Goal: Task Accomplishment & Management: Use online tool/utility

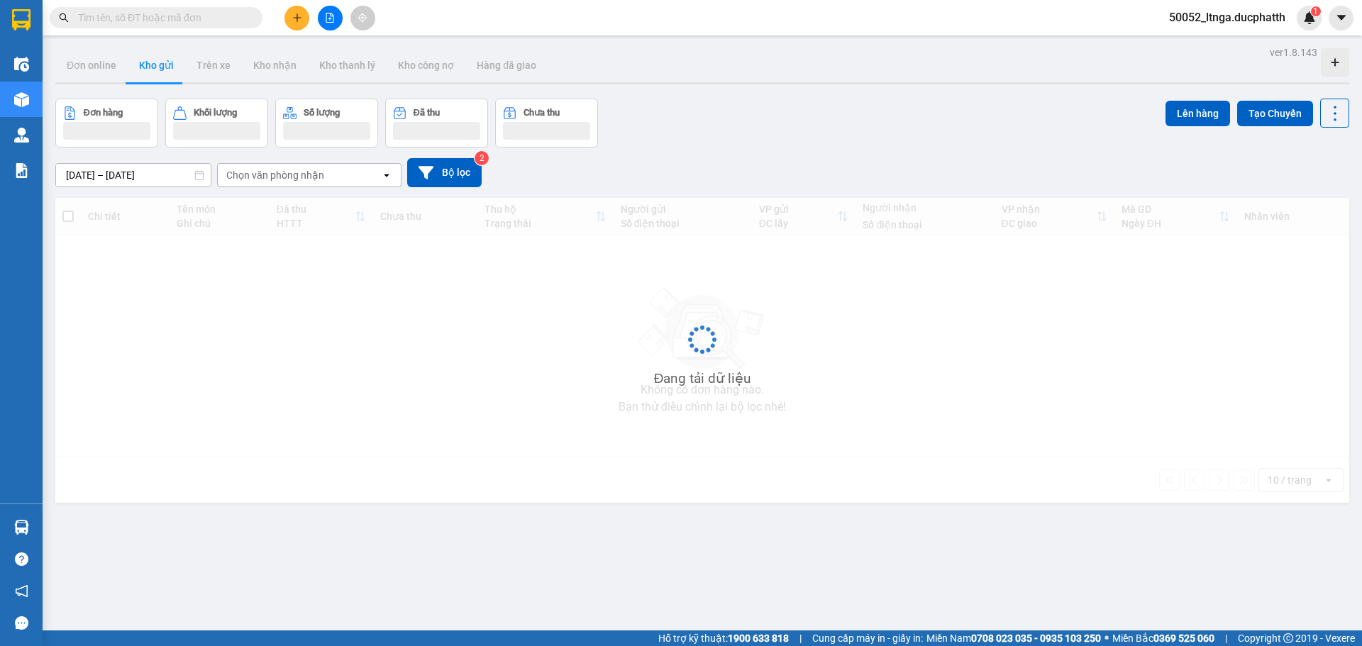
click at [187, 18] on input "text" at bounding box center [161, 18] width 167 height 16
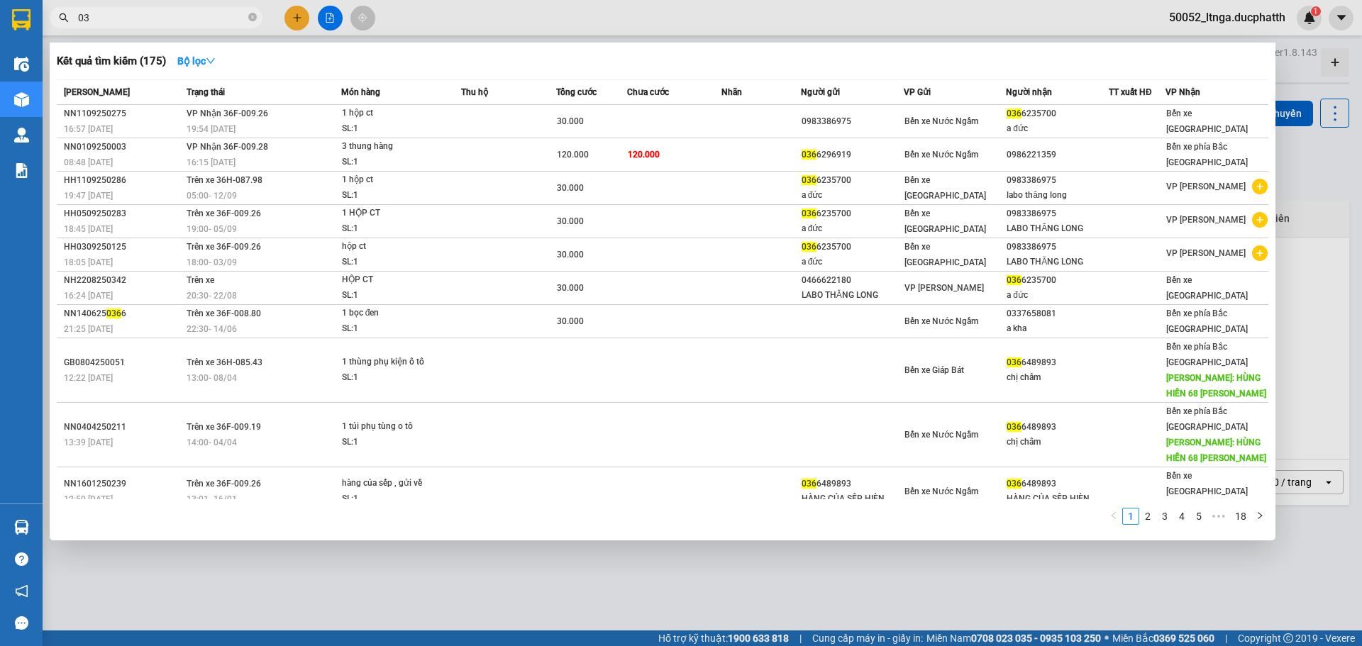
type input "0"
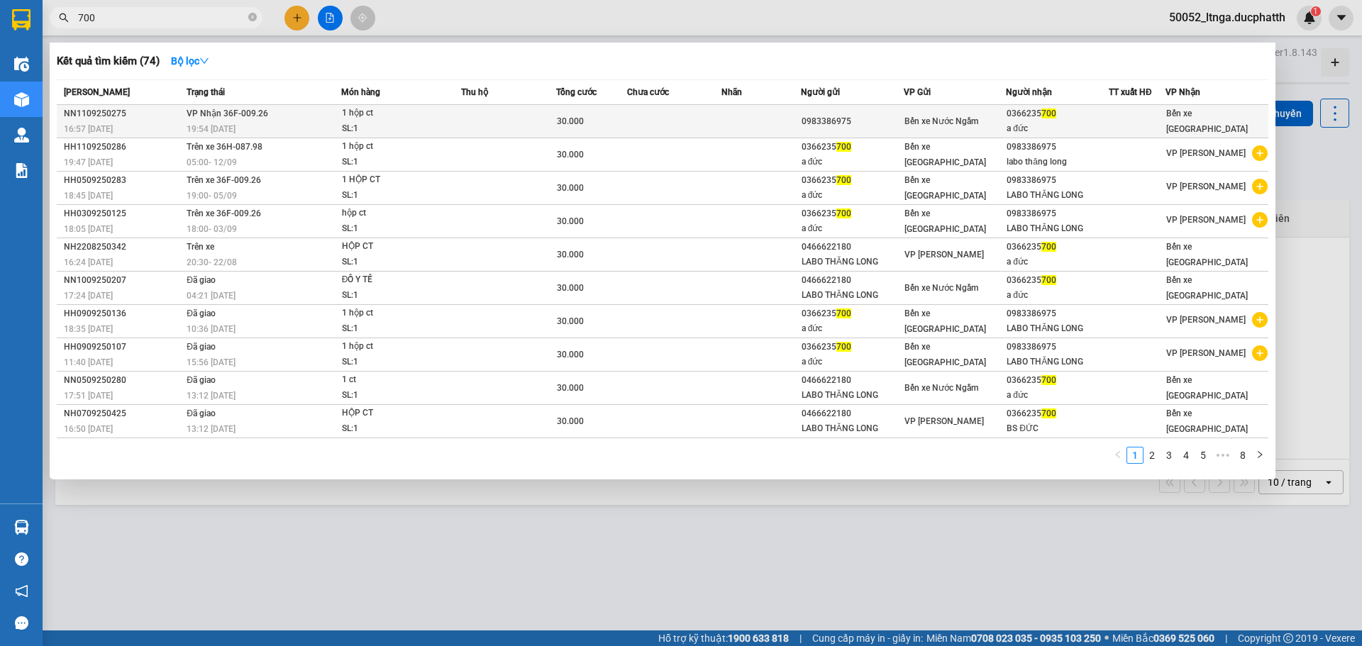
type input "700"
click at [473, 126] on td at bounding box center [508, 121] width 95 height 33
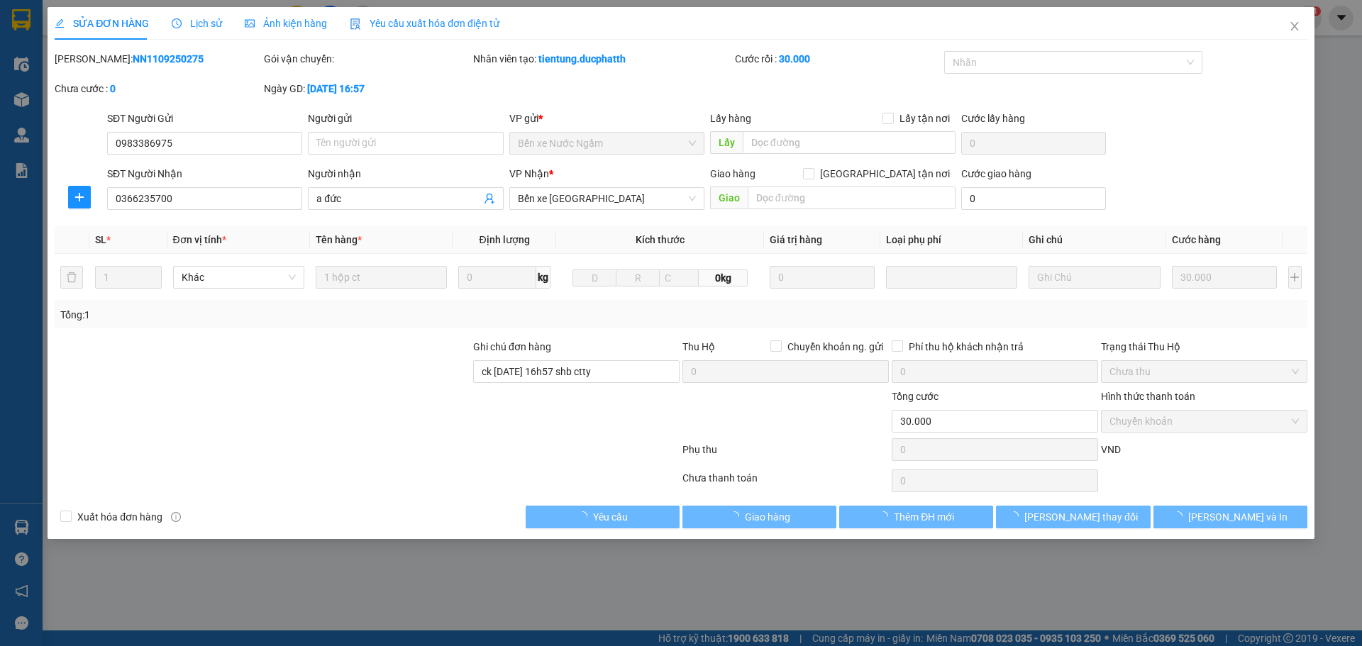
type input "0983386975"
type input "0366235700"
type input "a đức"
type input "ck [DATE] 16h57 shb ctty"
type input "30.000"
